Goal: Download file/media

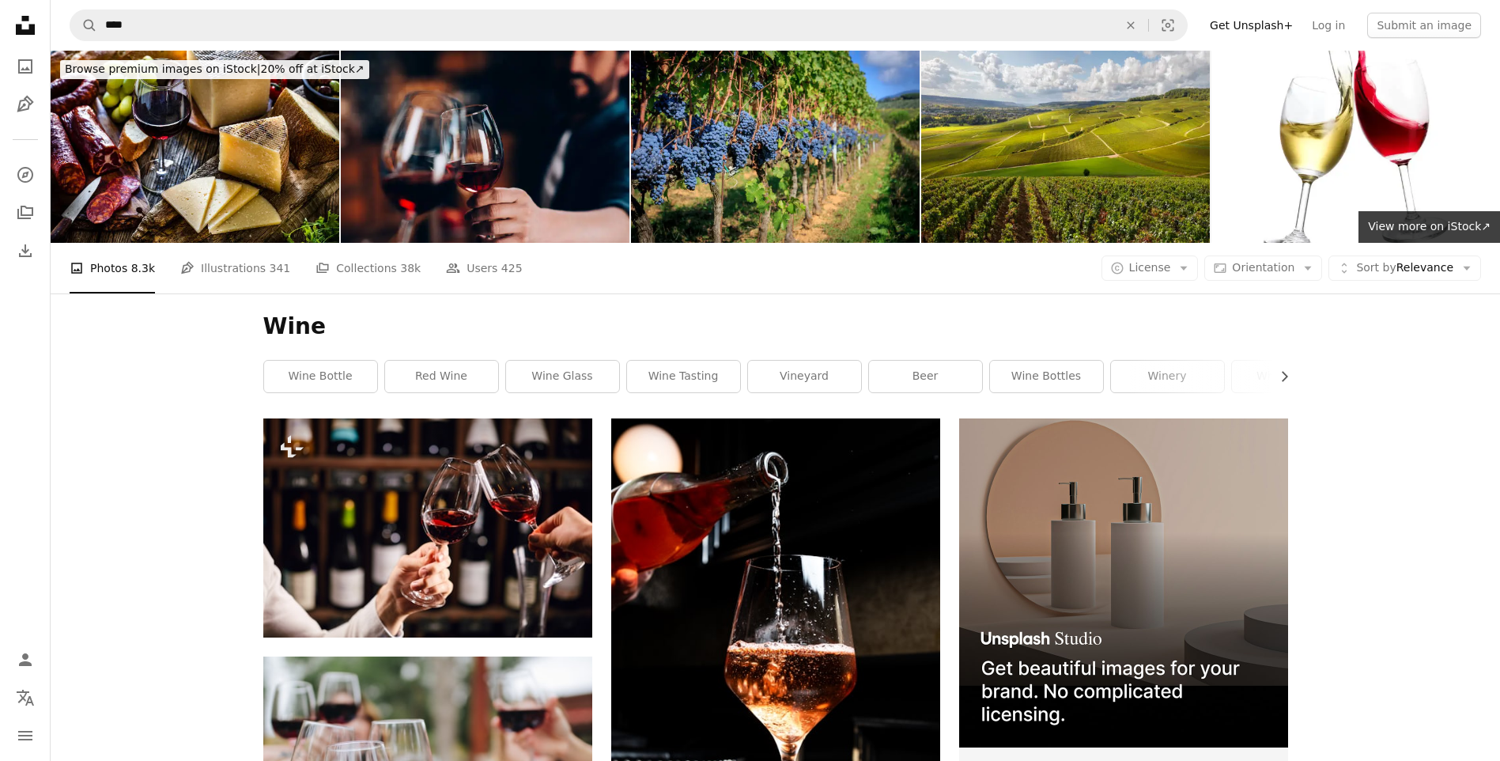
scroll to position [15576, 0]
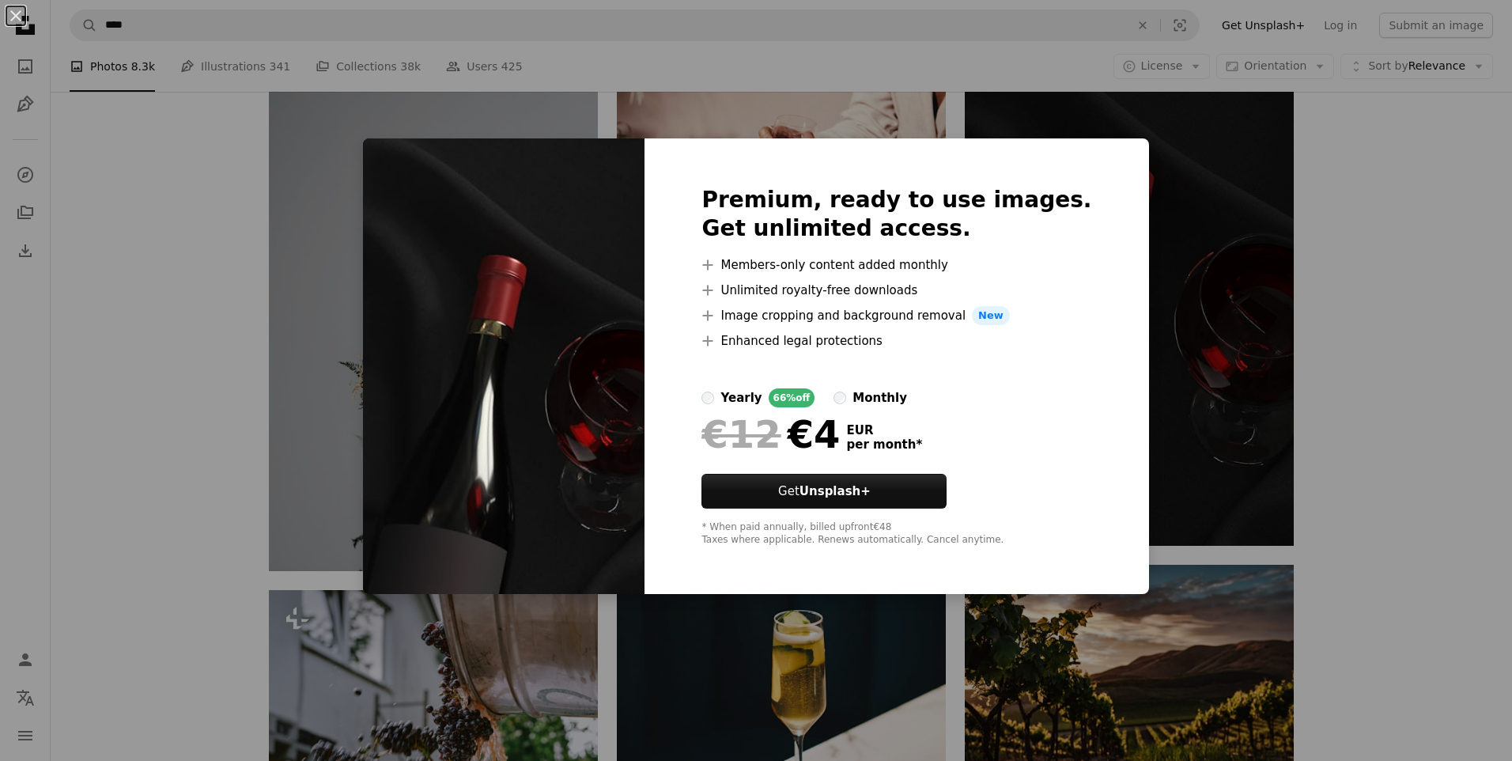
click at [1241, 410] on div "An X shape Premium, ready to use images. Get unlimited access. A plus sign Memb…" at bounding box center [756, 380] width 1512 height 761
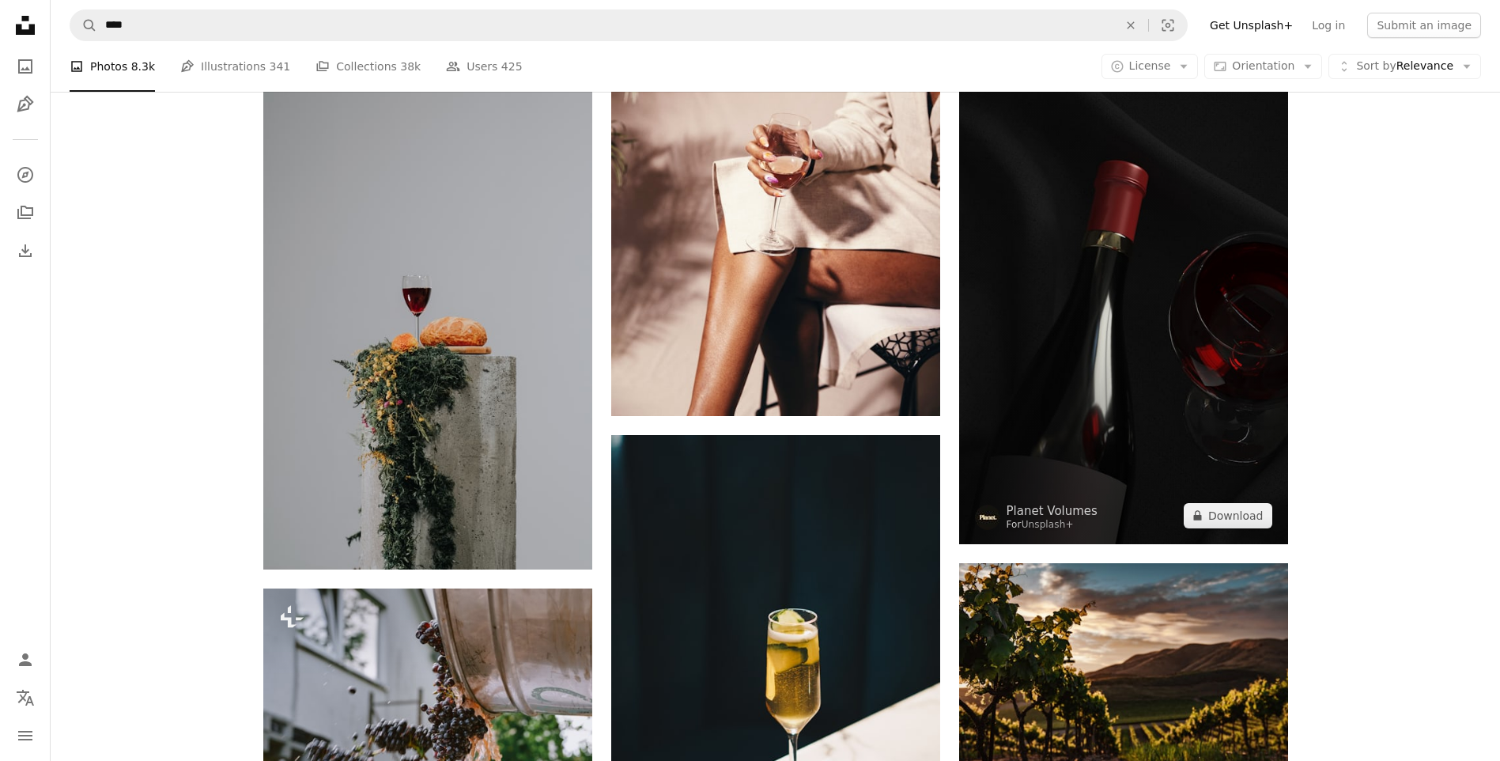
click at [1156, 300] on img at bounding box center [1123, 281] width 329 height 523
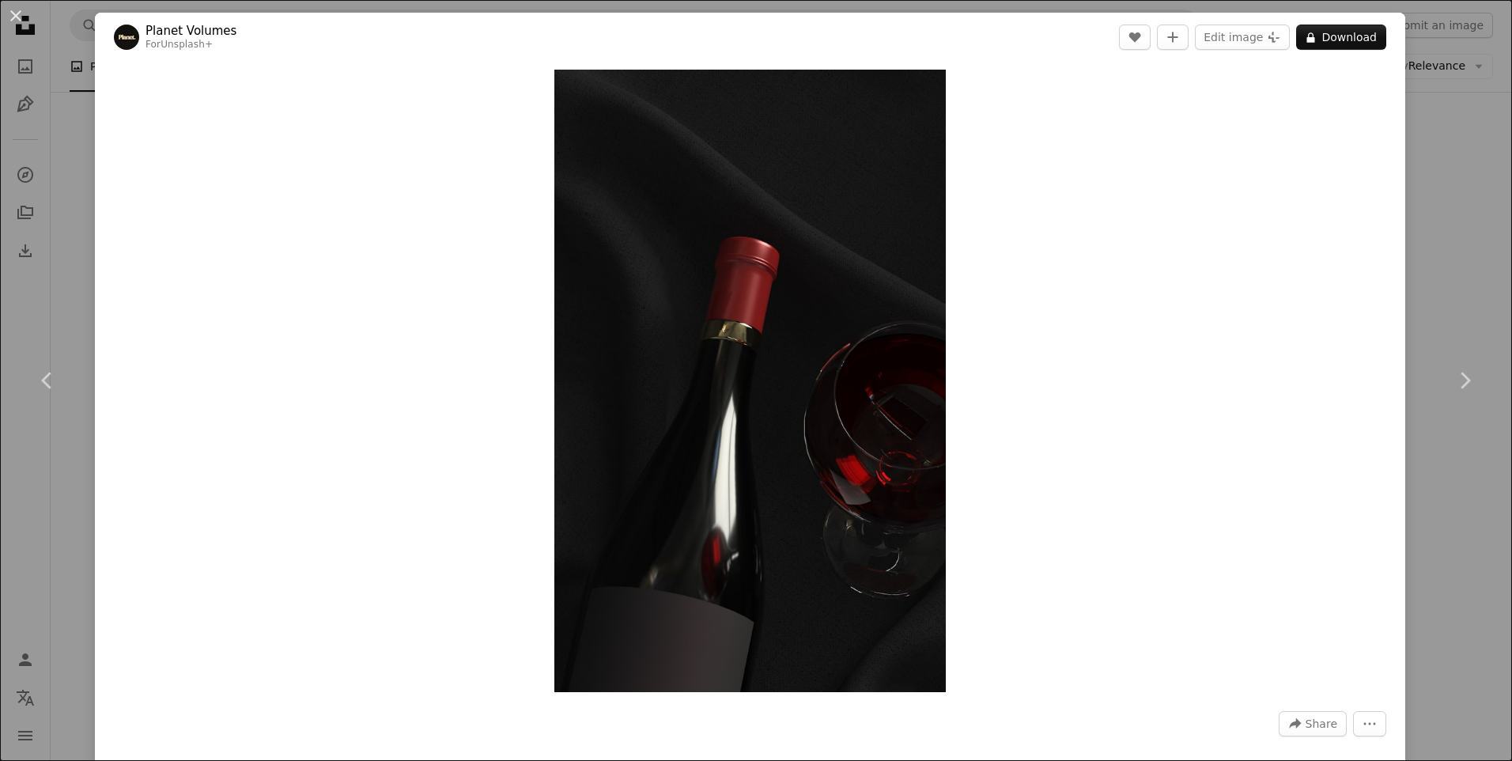
click at [1422, 226] on div "An X shape Chevron left Chevron right Planet Volumes For Unsplash+ A heart A pl…" at bounding box center [756, 380] width 1512 height 761
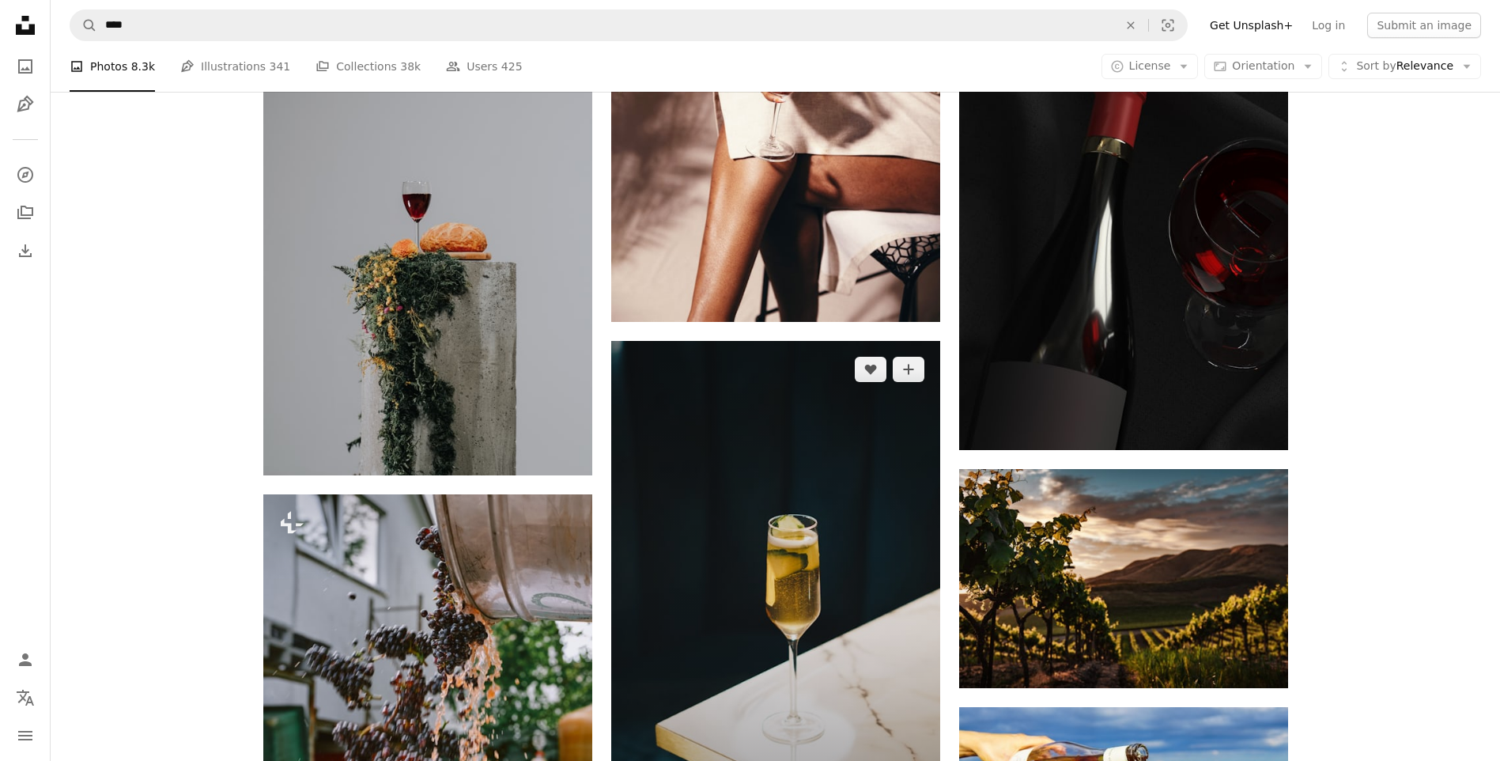
scroll to position [15655, 0]
